Goal: Information Seeking & Learning: Learn about a topic

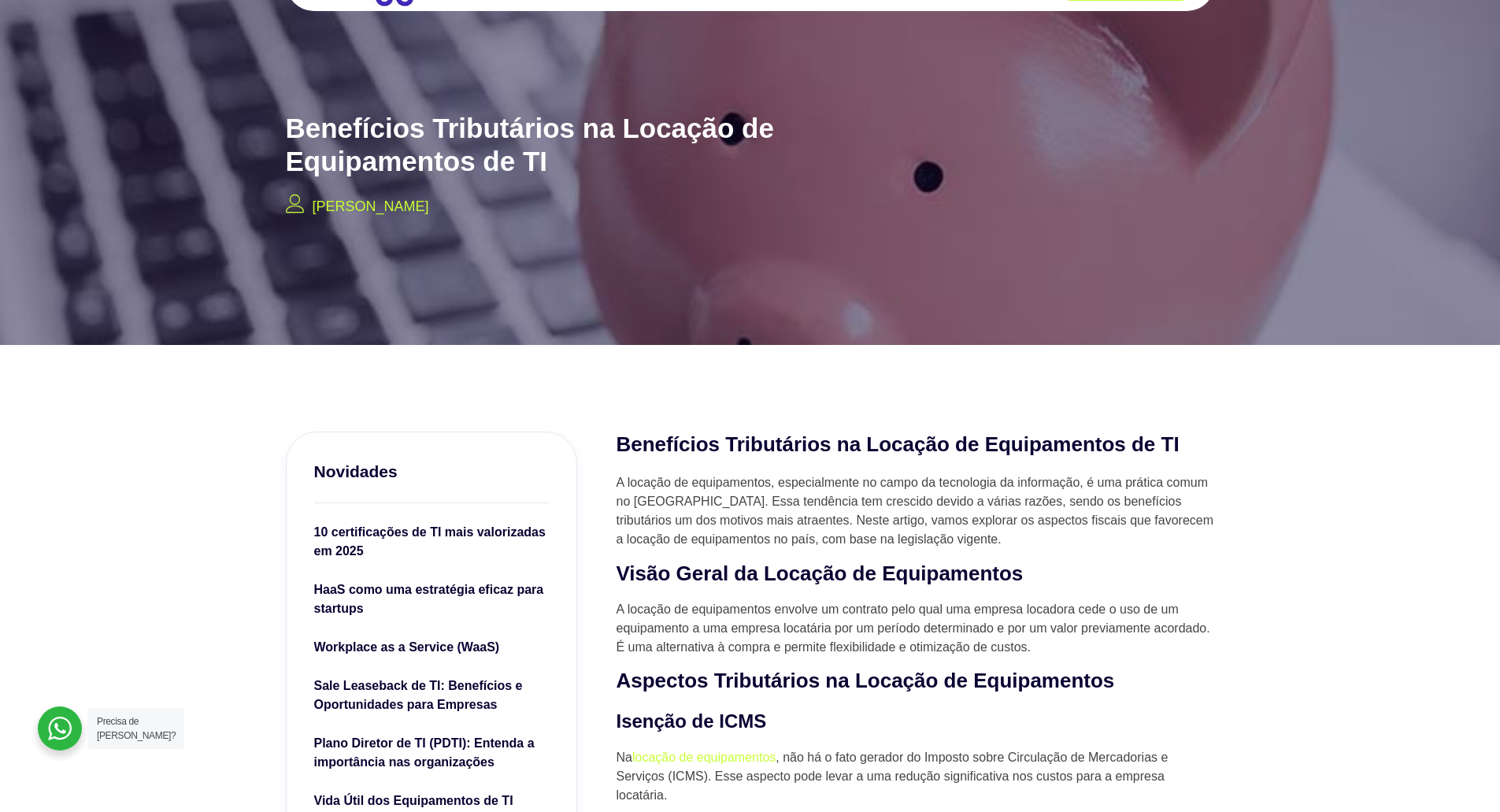
scroll to position [79, 0]
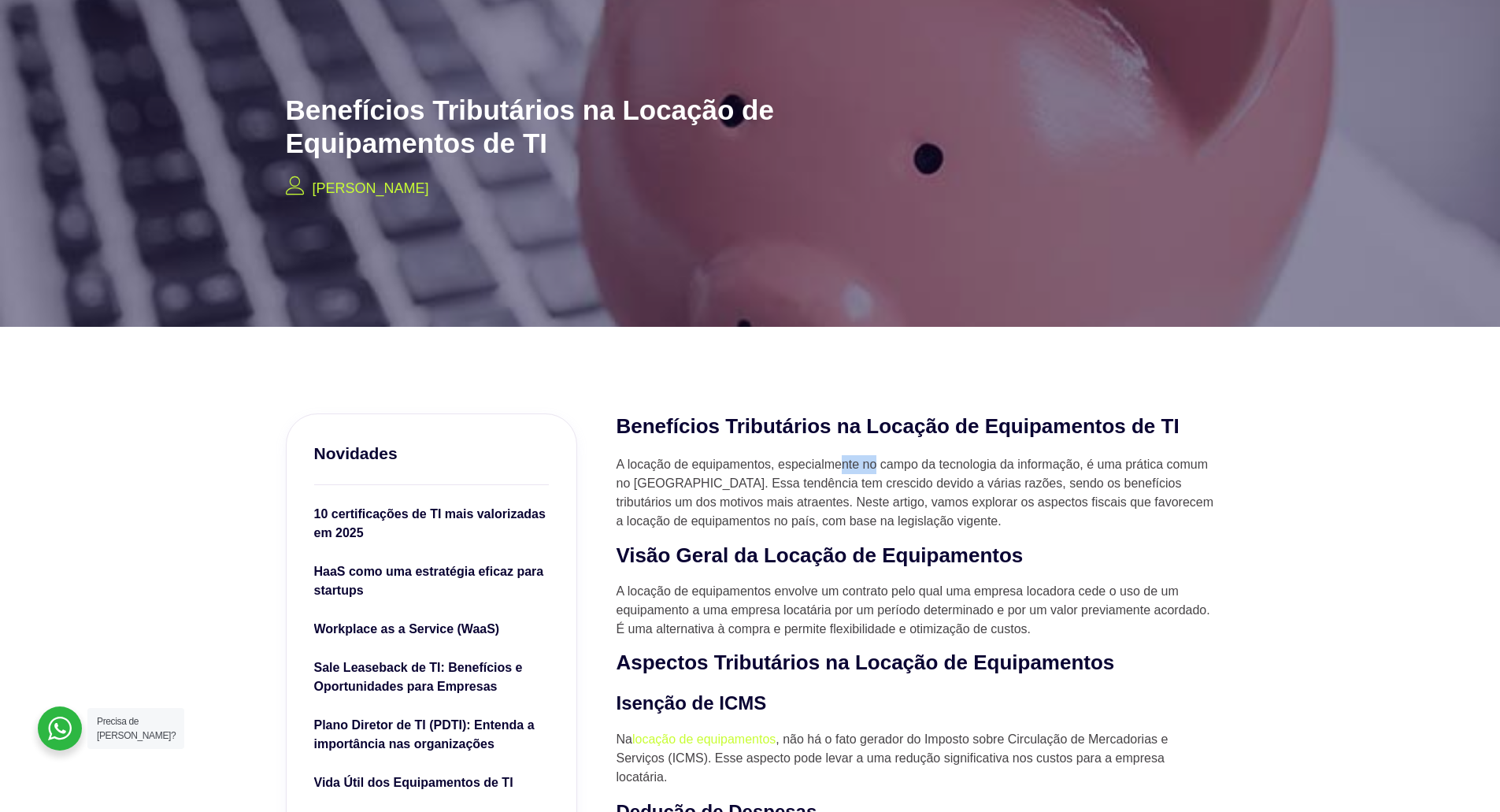
drag, startPoint x: 843, startPoint y: 463, endPoint x: 876, endPoint y: 459, distance: 33.2
click at [876, 459] on p "A locação de equipamentos, especialmente no campo da tecnologia da informação, …" at bounding box center [916, 493] width 599 height 75
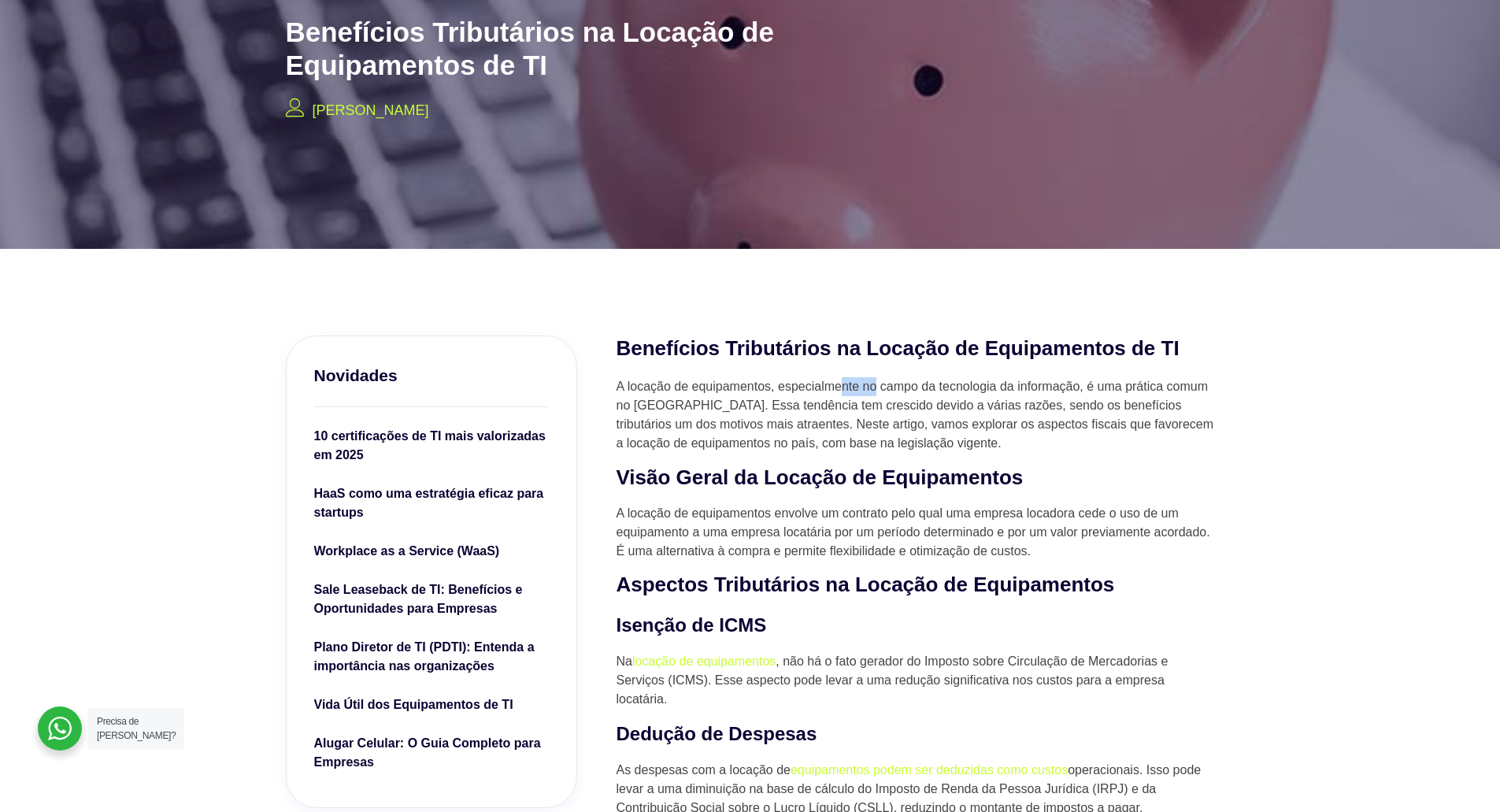
scroll to position [157, 0]
drag, startPoint x: 687, startPoint y: 514, endPoint x: 697, endPoint y: 515, distance: 10.0
click at [697, 515] on p "A locação de equipamentos envolve um contrato pelo qual uma empresa locadora ce…" at bounding box center [916, 532] width 599 height 57
click at [820, 517] on p "A locação de equipamentos envolve um contrato pelo qual uma empresa locadora ce…" at bounding box center [916, 532] width 599 height 57
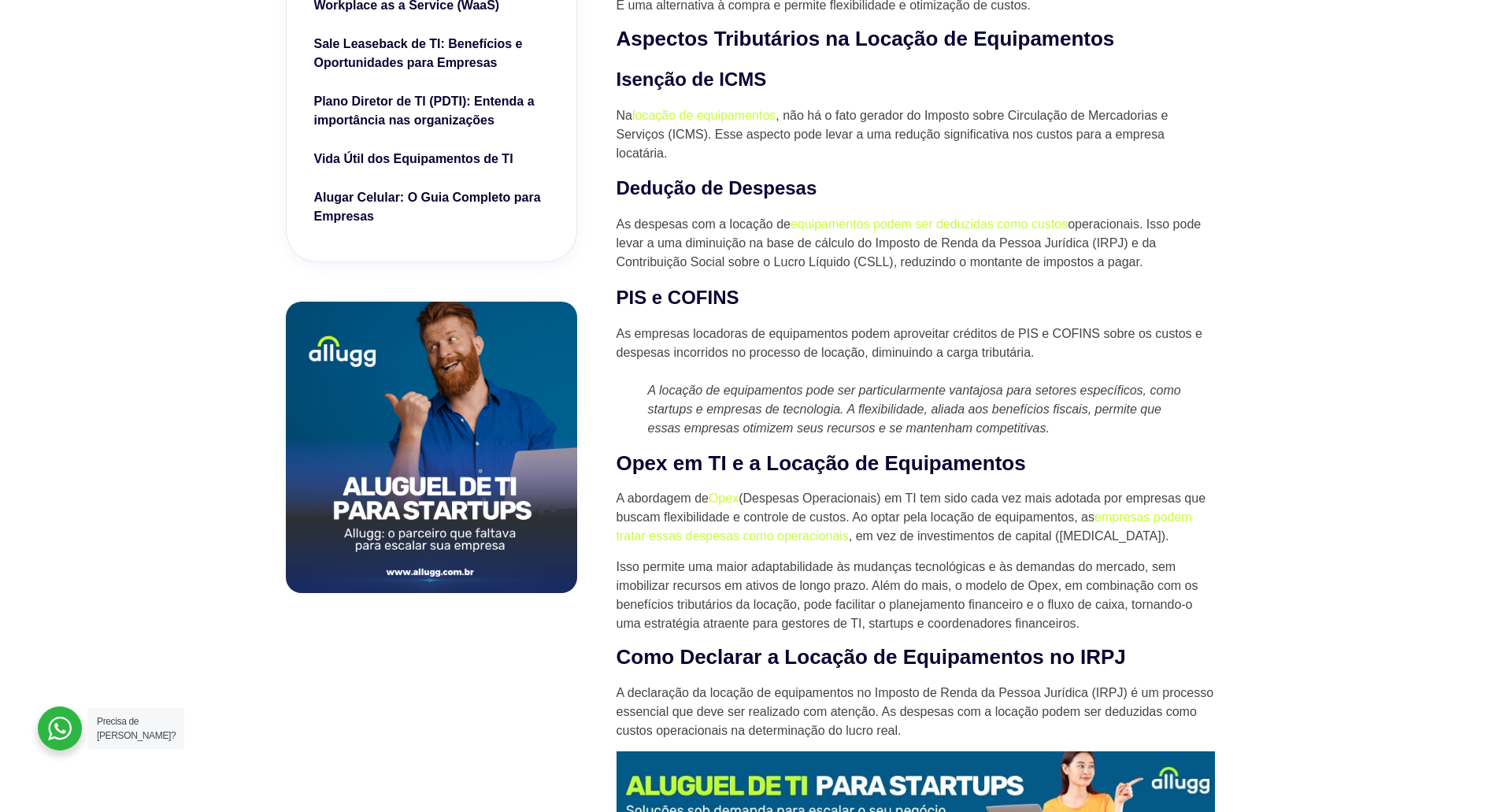
scroll to position [709, 0]
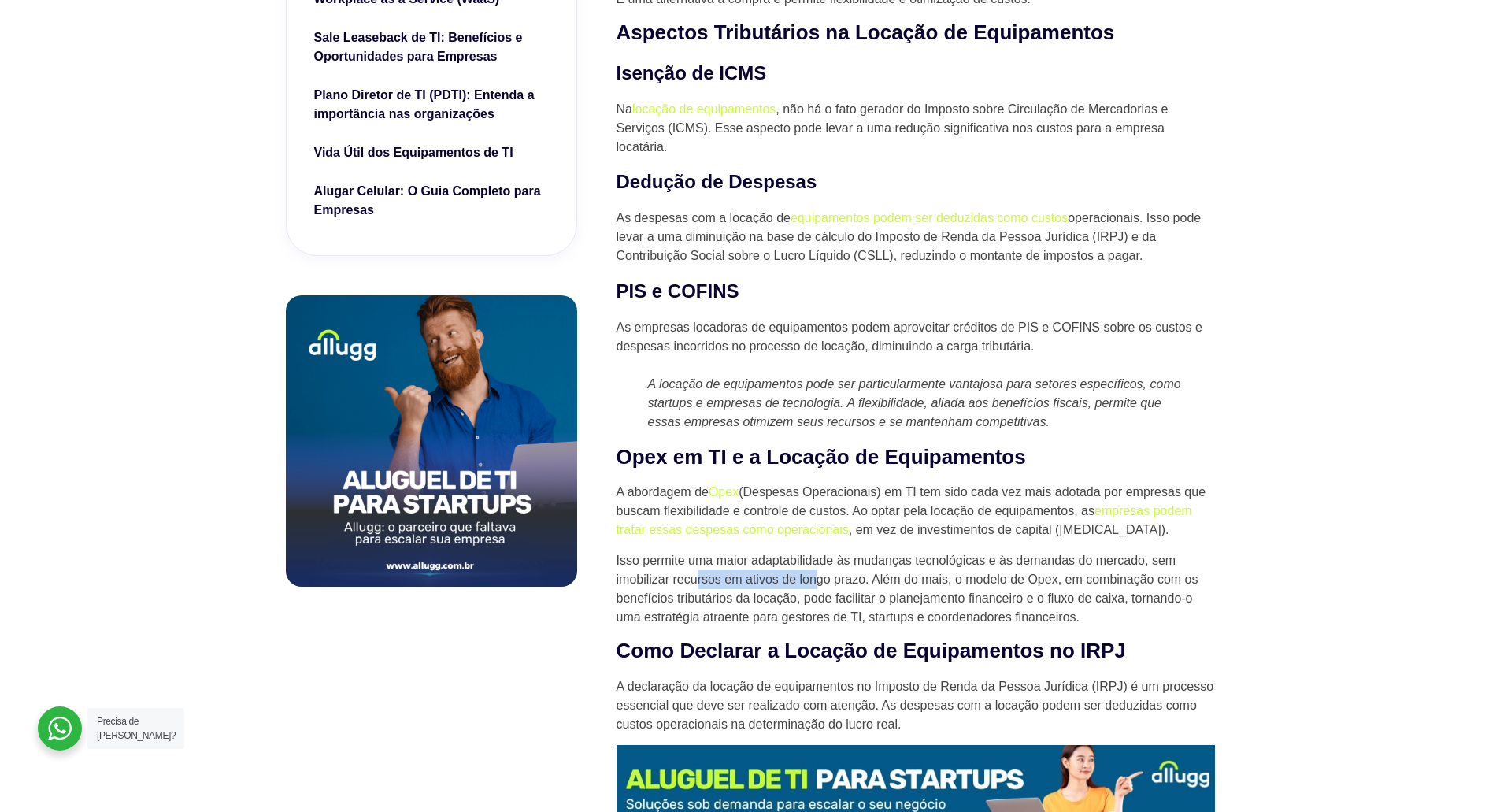
drag, startPoint x: 698, startPoint y: 580, endPoint x: 819, endPoint y: 578, distance: 121.0
click at [819, 578] on p "Isso permite uma maior adaptabilidade às mudanças tecnológicas e às demandas do…" at bounding box center [916, 589] width 599 height 75
drag, startPoint x: 893, startPoint y: 577, endPoint x: 912, endPoint y: 579, distance: 19.1
click at [910, 578] on p "Isso permite uma maior adaptabilidade às mudanças tecnológicas e às demandas do…" at bounding box center [916, 589] width 599 height 75
click at [958, 582] on p "Isso permite uma maior adaptabilidade às mudanças tecnológicas e às demandas do…" at bounding box center [916, 589] width 599 height 75
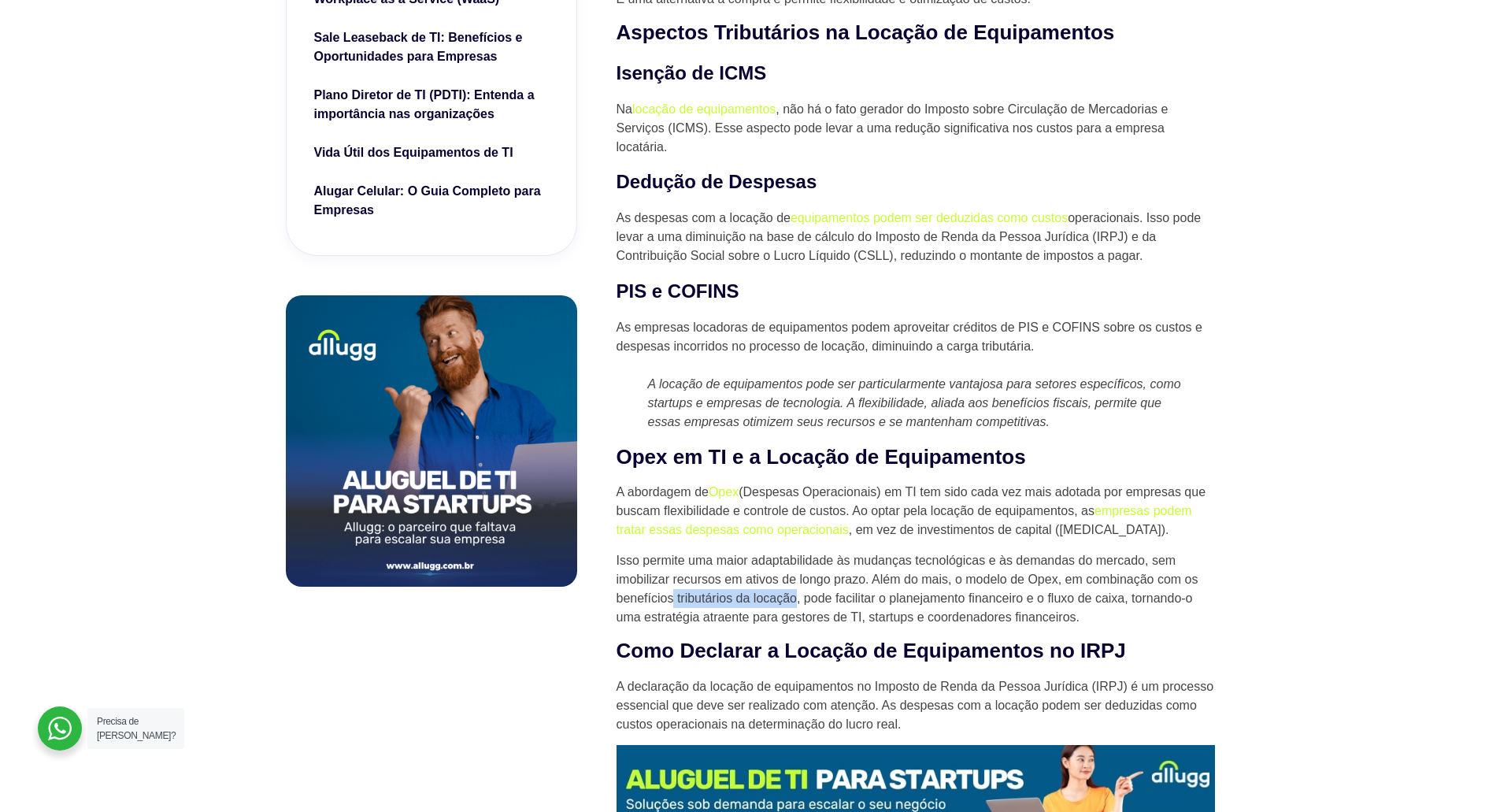
drag, startPoint x: 671, startPoint y: 596, endPoint x: 796, endPoint y: 593, distance: 125.0
click at [796, 593] on p "Isso permite uma maior adaptabilidade às mudanças tecnológicas e às demandas do…" at bounding box center [916, 589] width 599 height 75
click at [849, 596] on p "Isso permite uma maior adaptabilidade às mudanças tecnológicas e às demandas do…" at bounding box center [916, 589] width 599 height 75
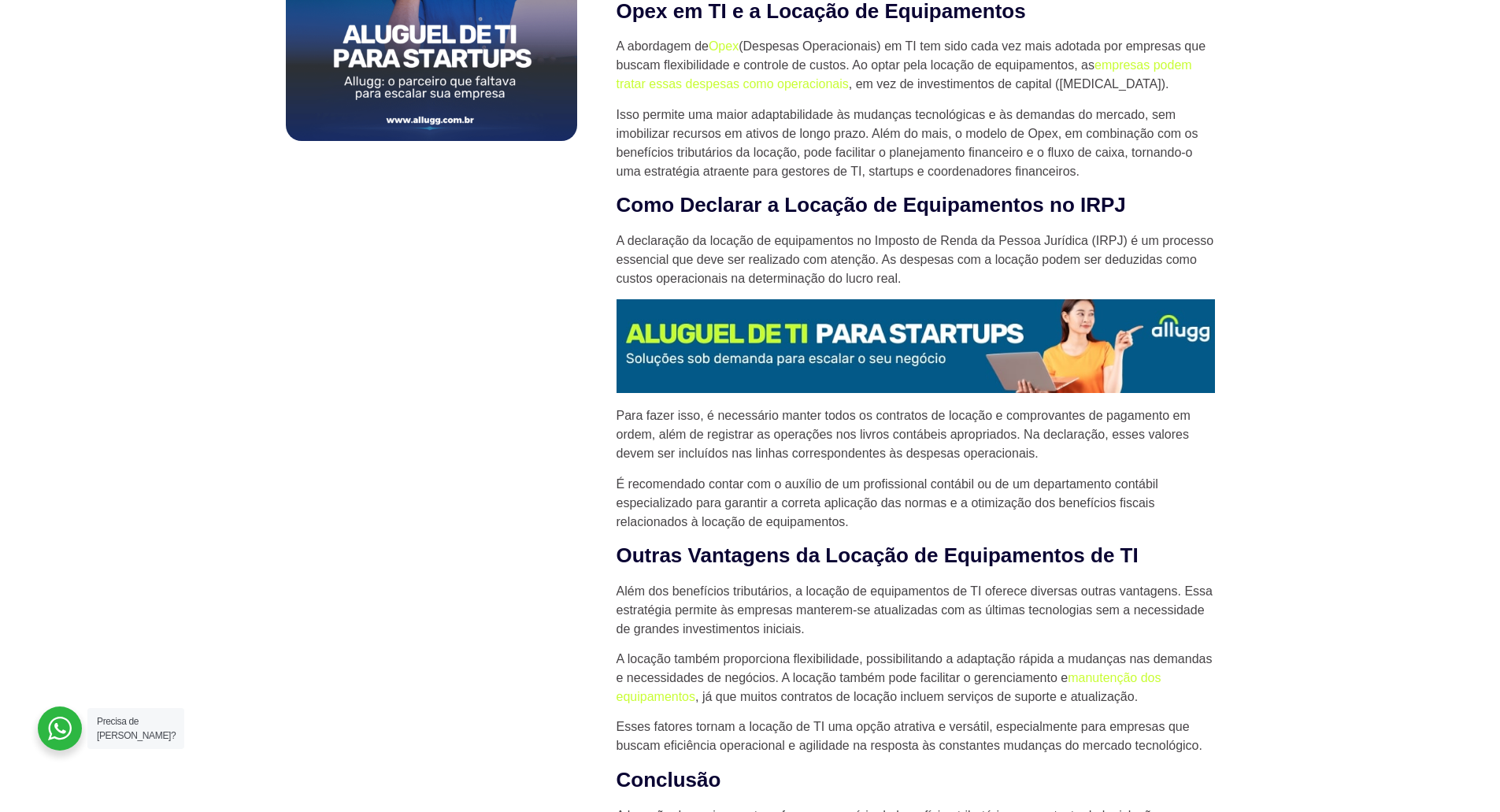
scroll to position [1260, 0]
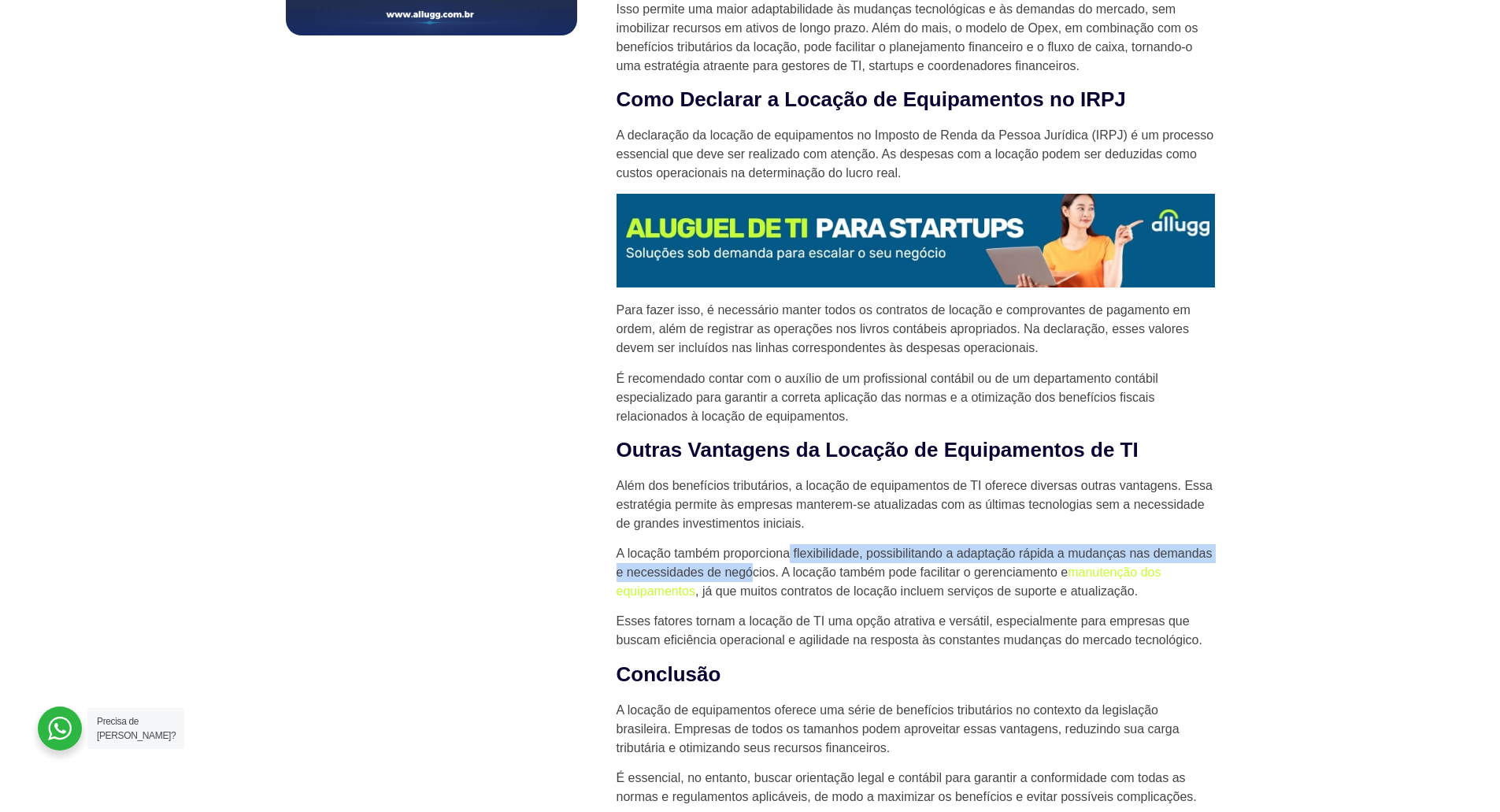
drag, startPoint x: 760, startPoint y: 562, endPoint x: 791, endPoint y: 561, distance: 31.0
click at [789, 561] on p "A locação também proporciona flexibilidade, possibilitando a adaptação rápida a…" at bounding box center [916, 573] width 599 height 57
click at [864, 562] on p "A locação também proporciona flexibilidade, possibilitando a adaptação rápida a…" at bounding box center [916, 573] width 599 height 57
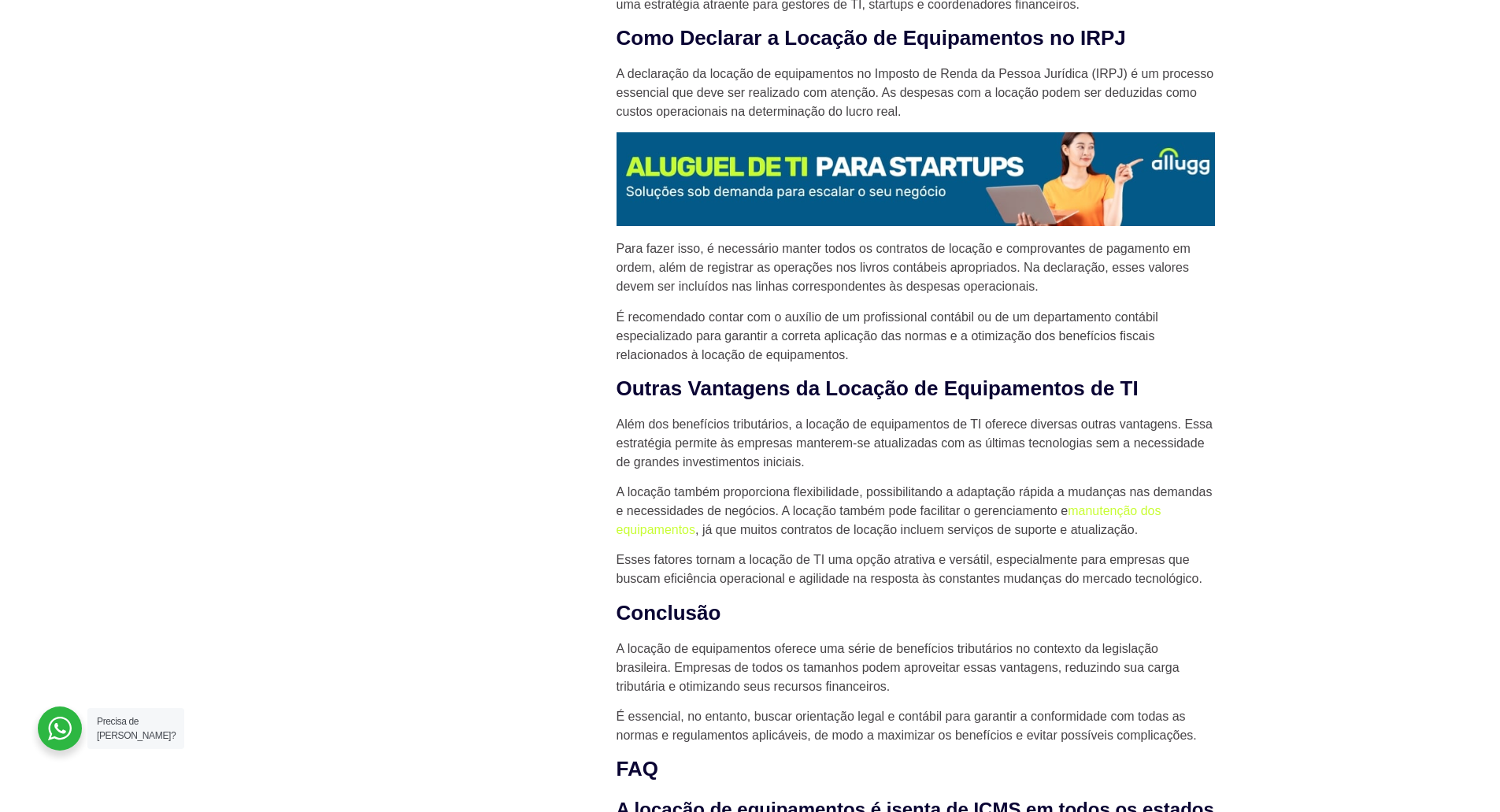
scroll to position [1417, 0]
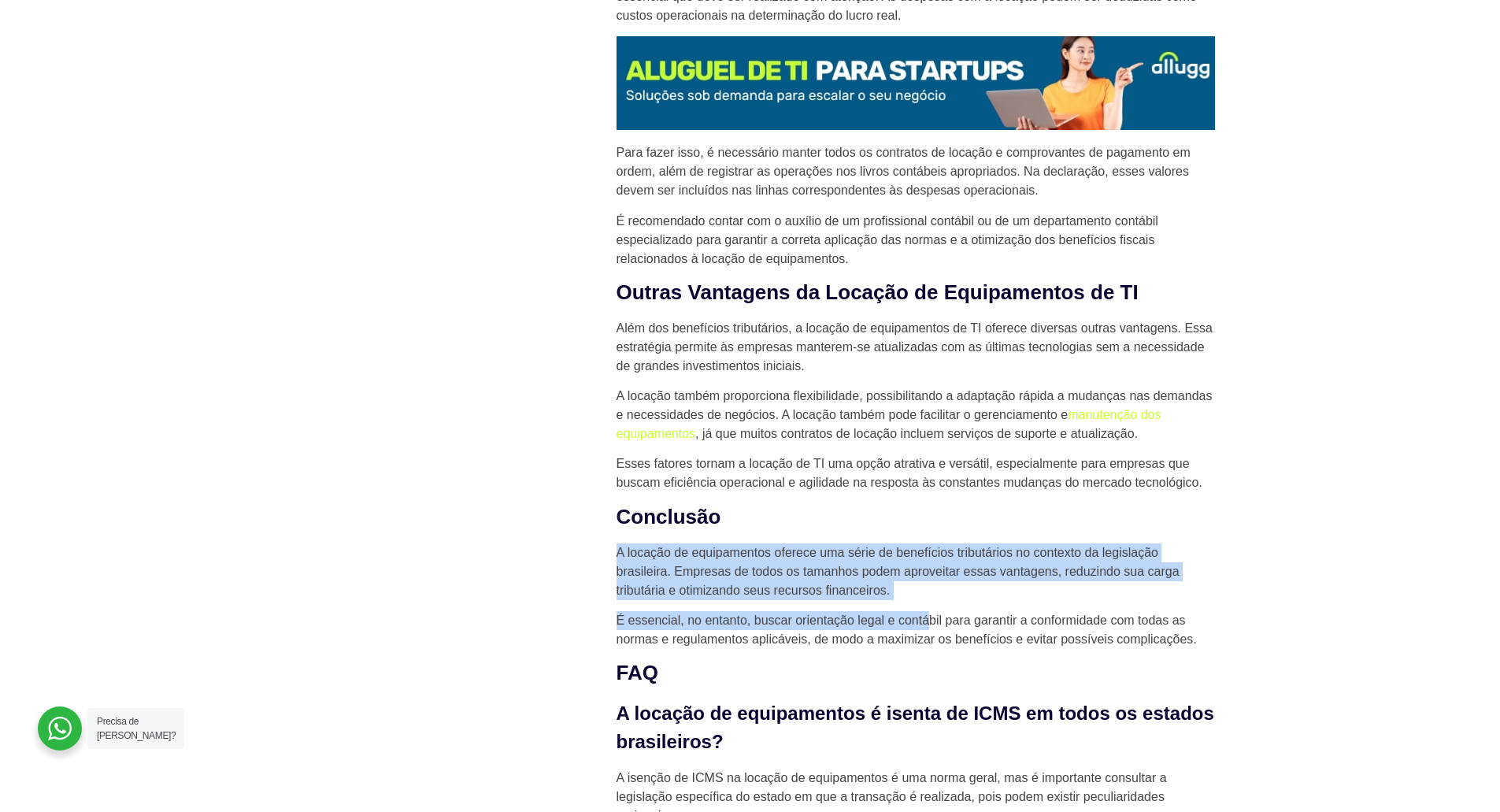
drag, startPoint x: 616, startPoint y: 555, endPoint x: 919, endPoint y: 617, distance: 309.3
click at [927, 621] on div "Benefícios Tributários na Locação de Equipamentos de TI A locação de equipament…" at bounding box center [916, 434] width 614 height 2735
click at [919, 615] on p "É essencial, no entanto, buscar orientação legal e contábil para garantir a con…" at bounding box center [916, 630] width 599 height 38
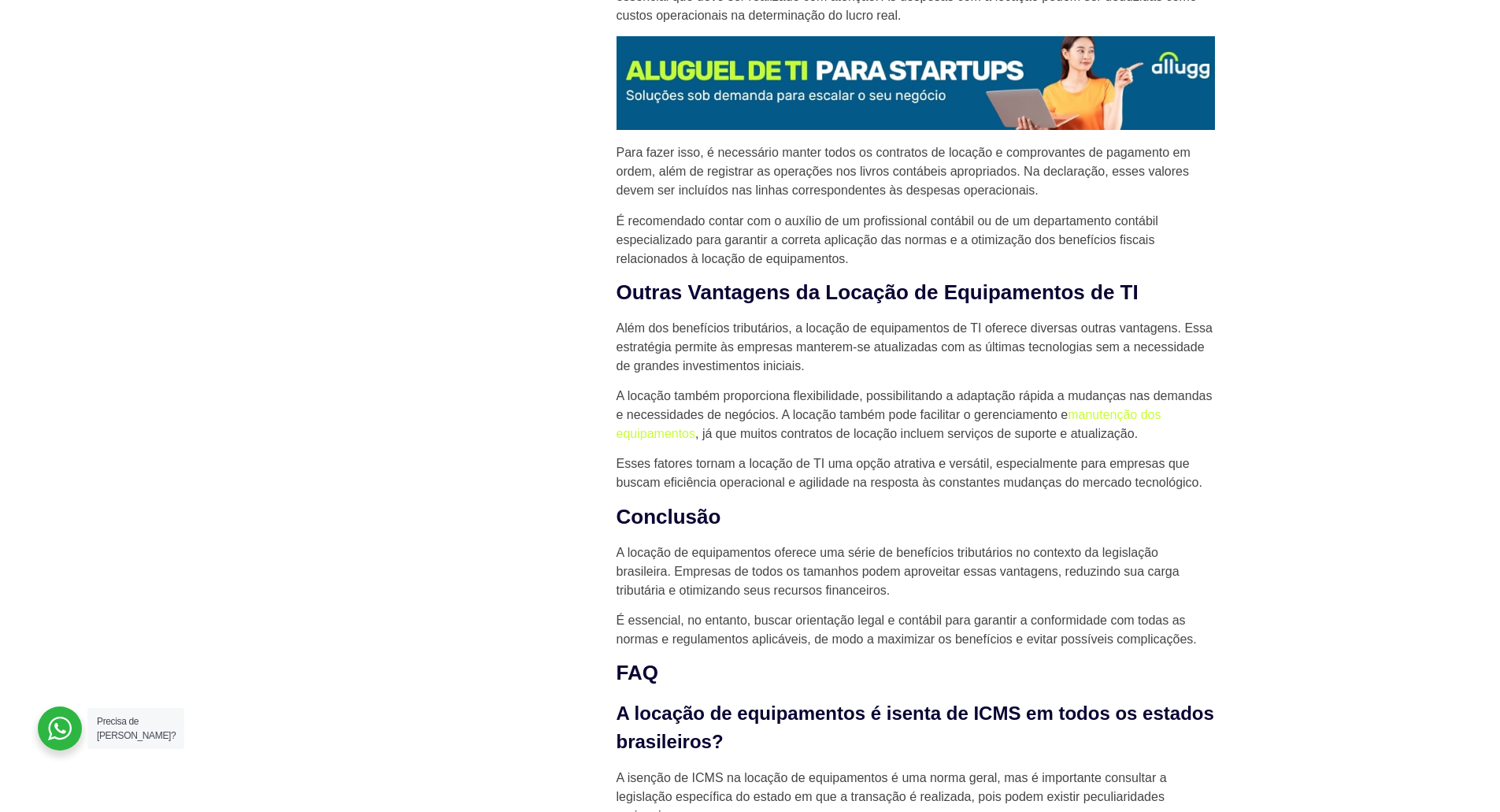
click at [490, 62] on div "Novidades 10 certificações de TI mais valorizadas em 2025 HaaS como uma estraté…" at bounding box center [431, 434] width 307 height 2735
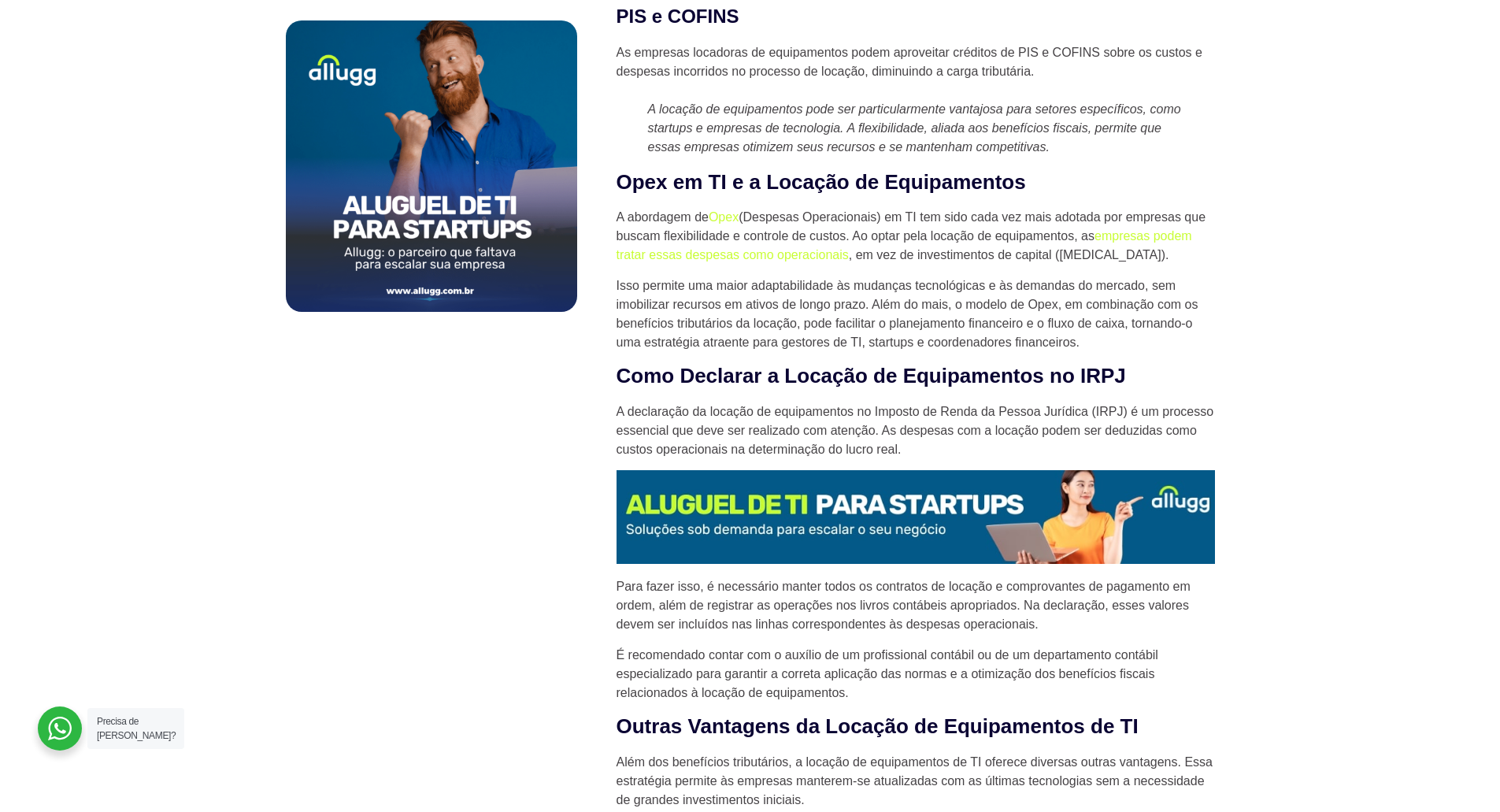
scroll to position [945, 0]
